Goal: Task Accomplishment & Management: Complete application form

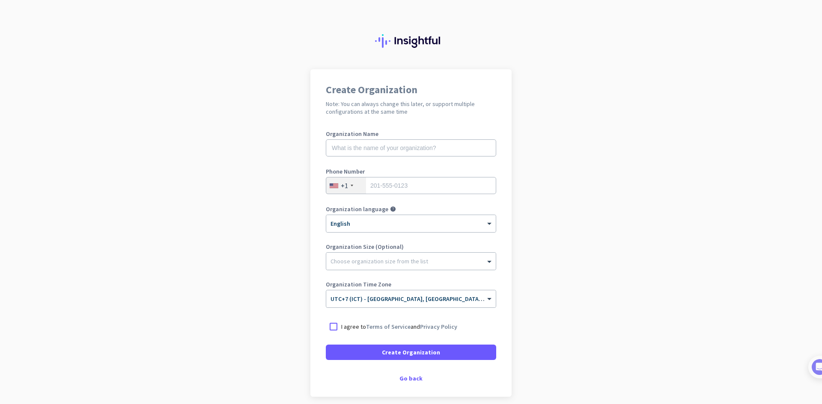
click at [592, 132] on app-onboarding-organization "Create Organization Note: You can always change this later, or support multiple…" at bounding box center [411, 254] width 822 height 371
click at [401, 380] on div "Go back" at bounding box center [411, 379] width 170 height 6
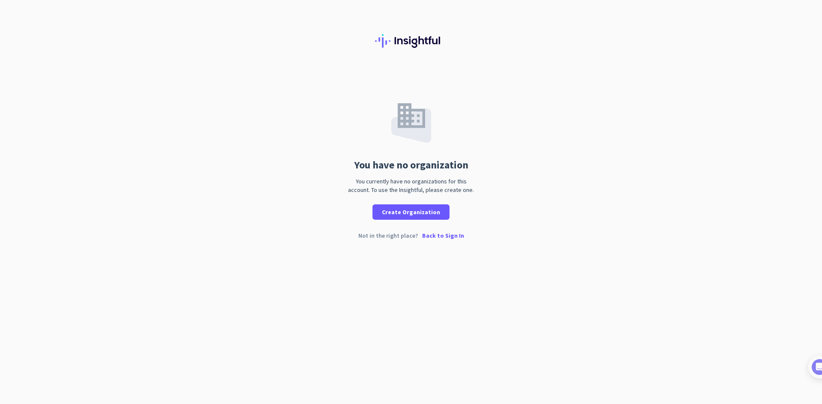
click at [260, 38] on div at bounding box center [411, 34] width 822 height 69
click at [434, 236] on p "Back to Sign In" at bounding box center [443, 236] width 42 height 6
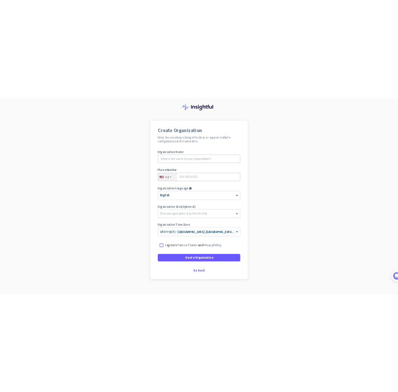
scroll to position [36, 0]
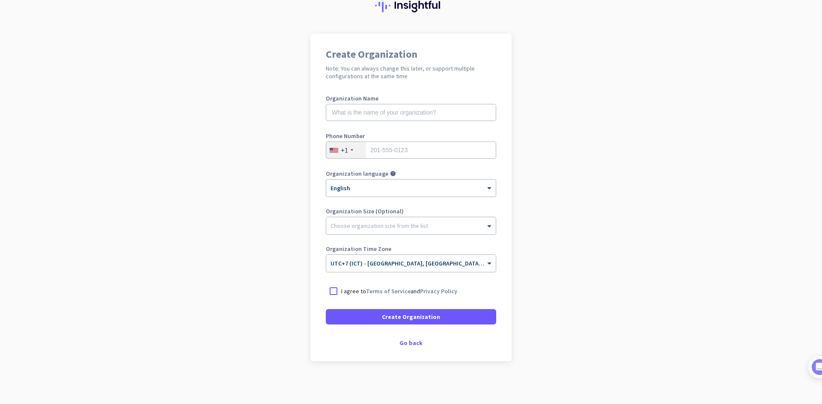
click at [406, 347] on div "Create Organization Note: You can always change this later, or support multiple…" at bounding box center [410, 198] width 201 height 328
click at [410, 345] on div "Go back" at bounding box center [411, 343] width 170 height 6
